Goal: Task Accomplishment & Management: Manage account settings

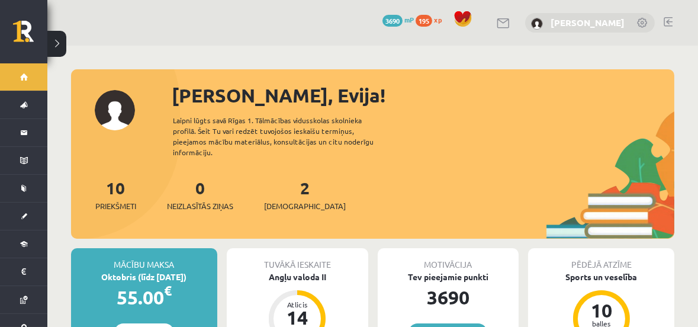
click at [604, 20] on link "[PERSON_NAME]" at bounding box center [588, 23] width 74 height 12
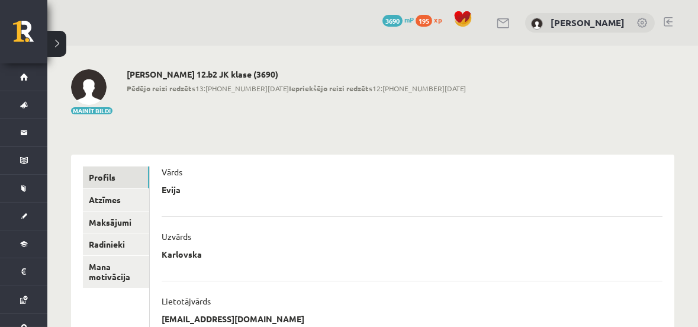
click at [674, 20] on div "0 Dāvanas 3690 mP 195 xp [PERSON_NAME]" at bounding box center [372, 23] width 651 height 46
click at [669, 21] on link at bounding box center [668, 21] width 9 height 9
